Goal: Transaction & Acquisition: Download file/media

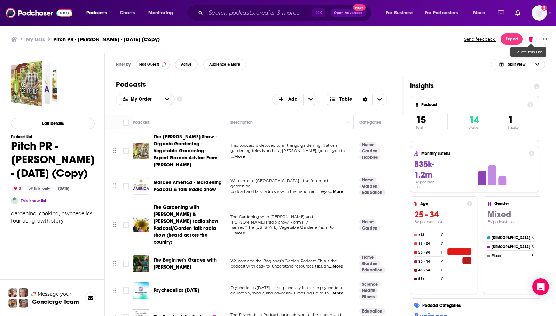
click at [512, 41] on button "Export" at bounding box center [512, 38] width 22 height 11
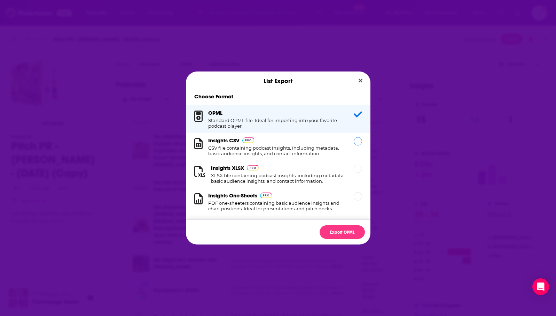
click at [330, 143] on div "Insights CSV CSV file containing podcast insights, including metadata, basic au…" at bounding box center [276, 146] width 137 height 19
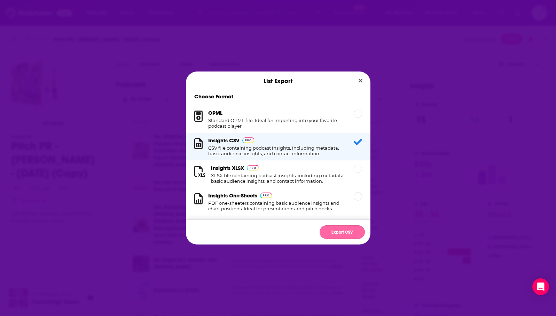
click at [340, 231] on button "Export CSV" at bounding box center [342, 232] width 45 height 14
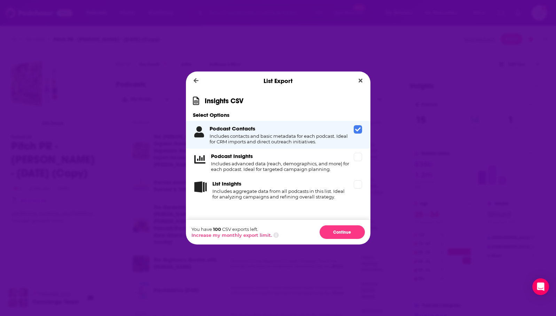
click at [340, 231] on button "Continue" at bounding box center [342, 232] width 45 height 14
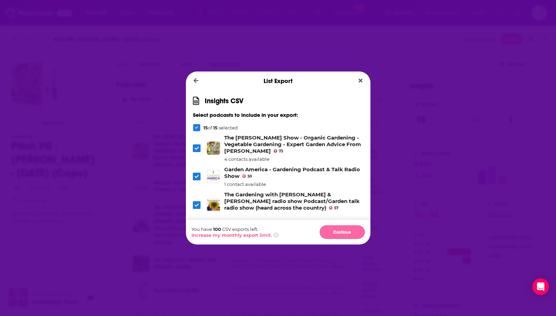
click at [341, 231] on button "Continue" at bounding box center [342, 232] width 45 height 14
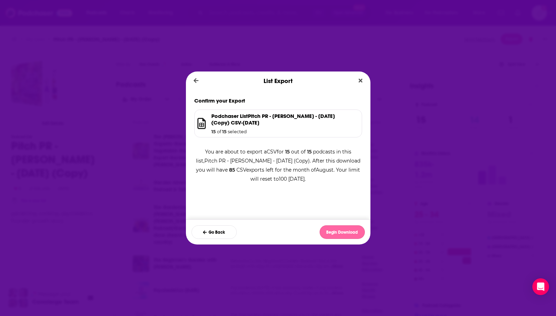
click at [340, 232] on button "Begin Download" at bounding box center [342, 232] width 45 height 14
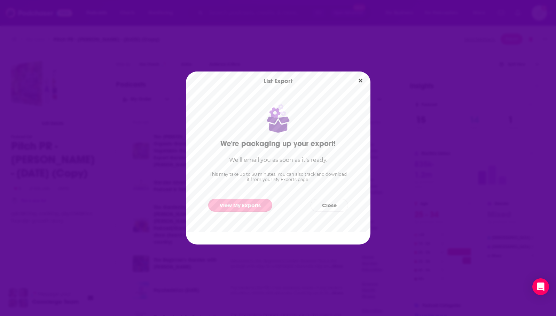
click at [240, 201] on link "View My Exports" at bounding box center [240, 205] width 64 height 13
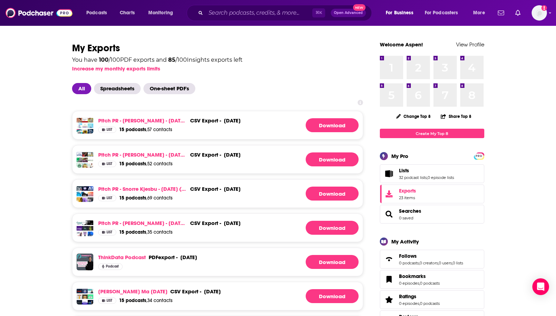
click at [330, 70] on div "You have 100 / 100 PDF exports and 85 / 100 Insights exports left Increase my m…" at bounding box center [217, 62] width 291 height 17
click at [326, 124] on link "Download" at bounding box center [332, 125] width 53 height 14
